Goal: Communication & Community: Answer question/provide support

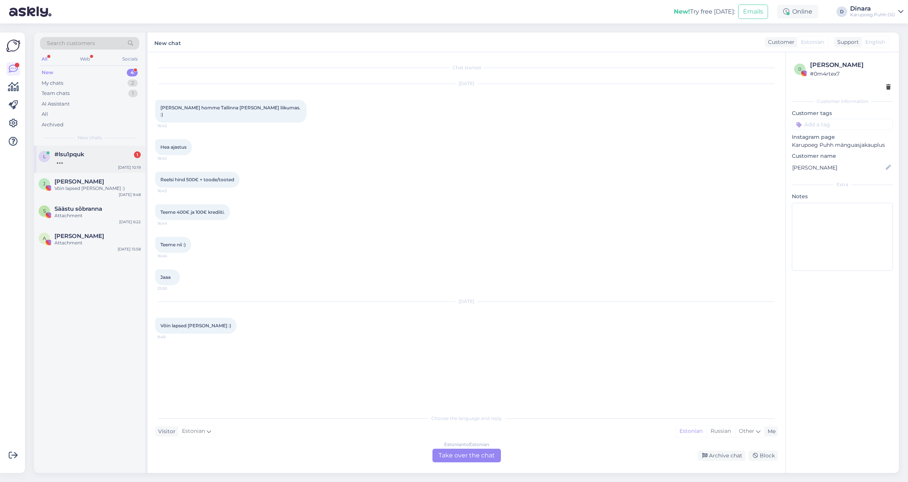
click at [102, 155] on div "#lsu1pquk 1" at bounding box center [97, 154] width 86 height 7
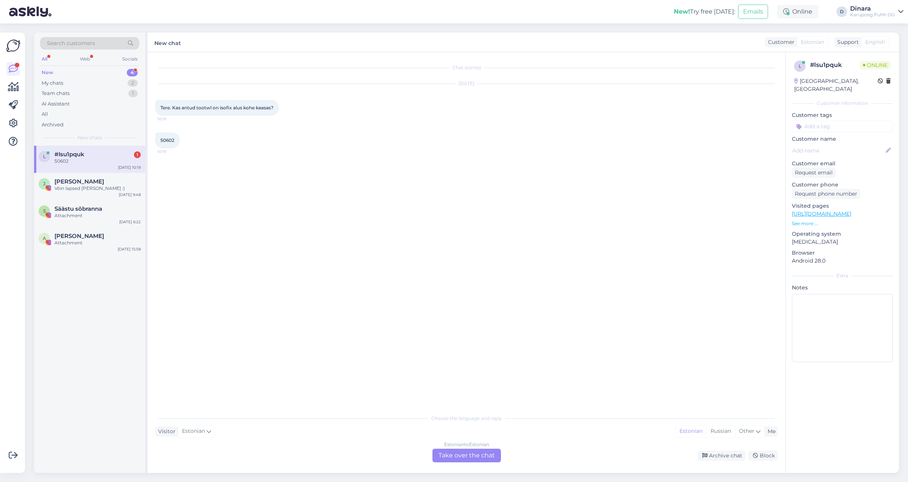
click at [481, 454] on div "Estonian to Estonian Take over the chat" at bounding box center [467, 456] width 68 height 14
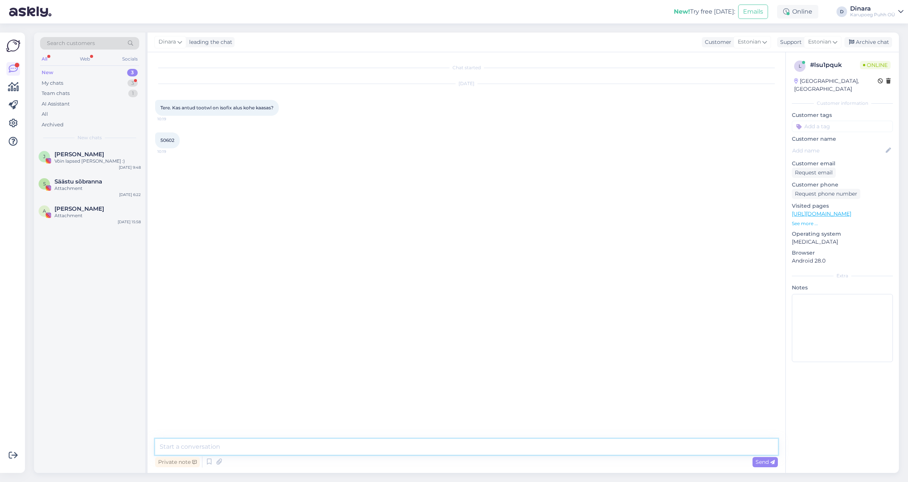
click at [441, 441] on textarea at bounding box center [466, 447] width 623 height 16
type textarea "Tere!"
drag, startPoint x: 161, startPoint y: 139, endPoint x: 175, endPoint y: 139, distance: 14.4
click at [175, 139] on div "50602 10:19" at bounding box center [167, 140] width 25 height 16
copy span "50602"
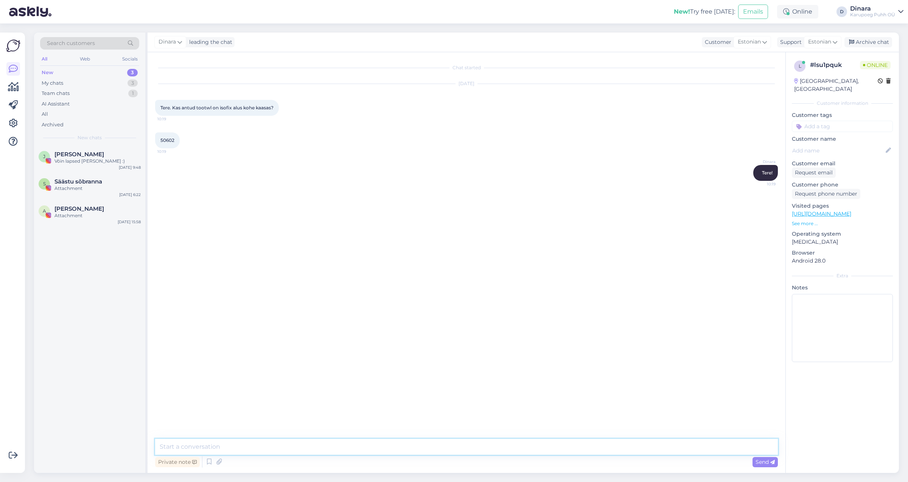
click at [282, 448] on textarea at bounding box center [466, 447] width 623 height 16
type textarea "Tere! Isofixi alus peab eraldi ostma, komplektis pole"
click at [89, 72] on div "New 3" at bounding box center [89, 72] width 99 height 11
click at [93, 84] on div "My chats 3" at bounding box center [89, 83] width 99 height 11
